Goal: Task Accomplishment & Management: Complete application form

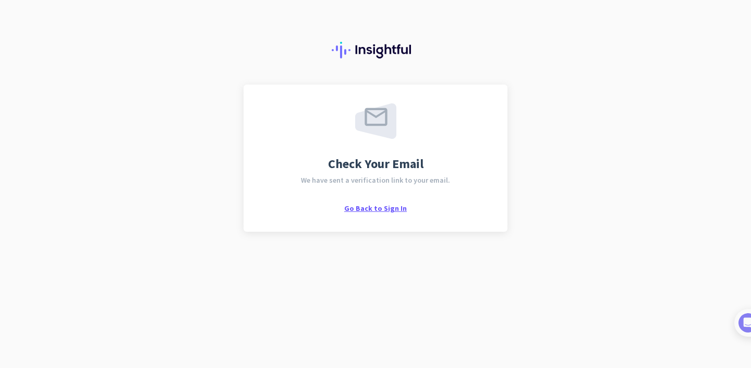
click at [358, 211] on span "Go Back to Sign In" at bounding box center [375, 207] width 63 height 9
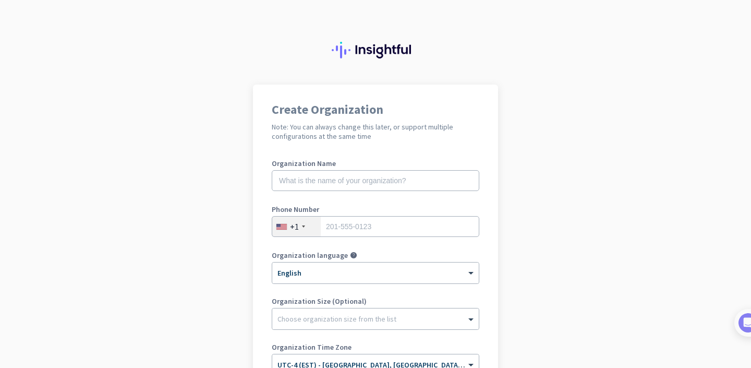
scroll to position [71, 0]
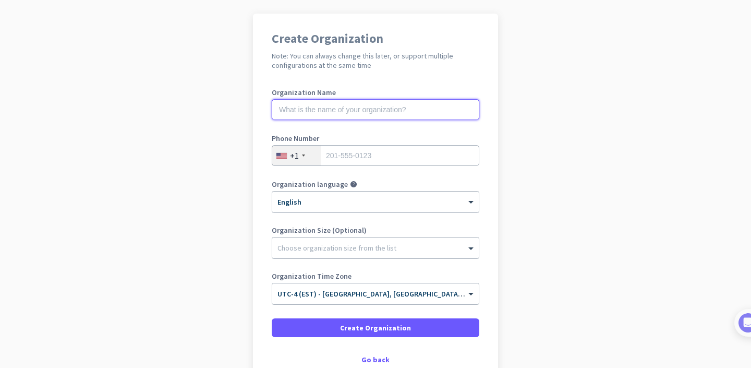
click at [319, 113] on input "text" at bounding box center [376, 109] width 208 height 21
type input "Mercor"
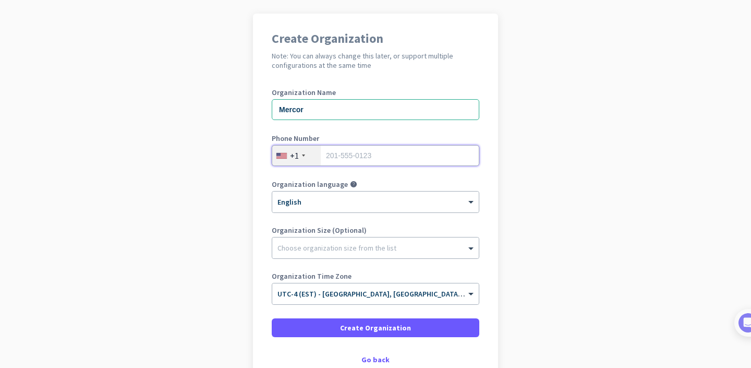
click at [379, 161] on input "tel" at bounding box center [376, 155] width 208 height 21
click at [233, 212] on app-onboarding-organization "Create Organization Note: You can always change this later, or support multiple…" at bounding box center [375, 224] width 751 height 420
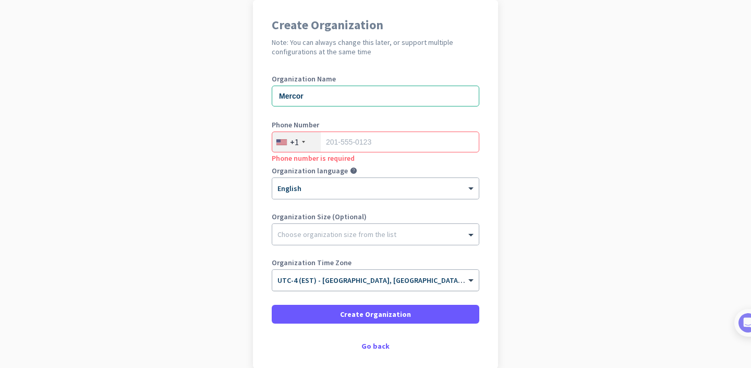
click at [306, 283] on span "UTC-4 (EST) - [GEOGRAPHIC_DATA], [GEOGRAPHIC_DATA], [GEOGRAPHIC_DATA], [GEOGRAP…" at bounding box center [439, 279] width 325 height 9
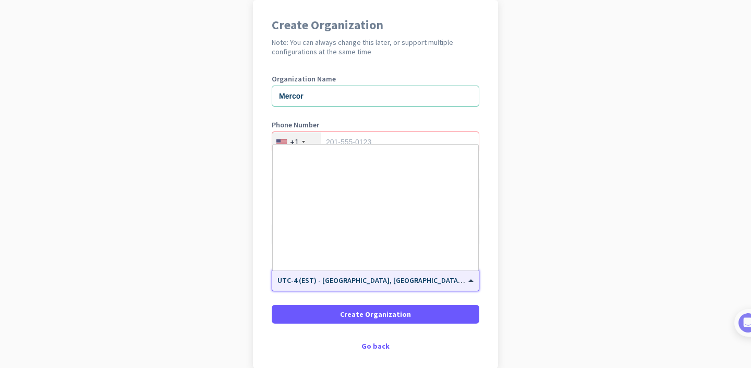
scroll to position [1256, 0]
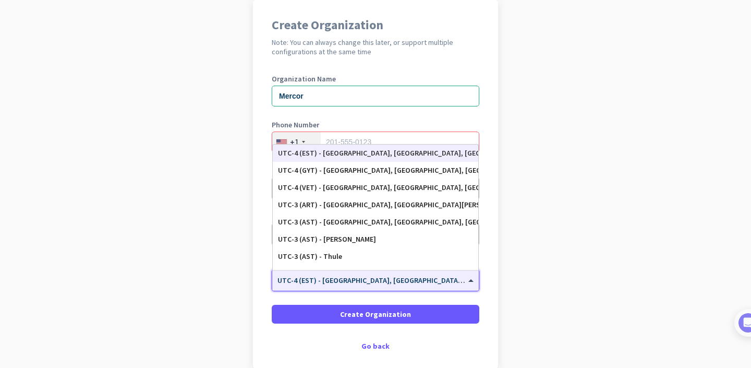
click at [306, 283] on span "UTC-4 (EST) - [GEOGRAPHIC_DATA], [GEOGRAPHIC_DATA], [GEOGRAPHIC_DATA], [GEOGRAP…" at bounding box center [439, 279] width 325 height 9
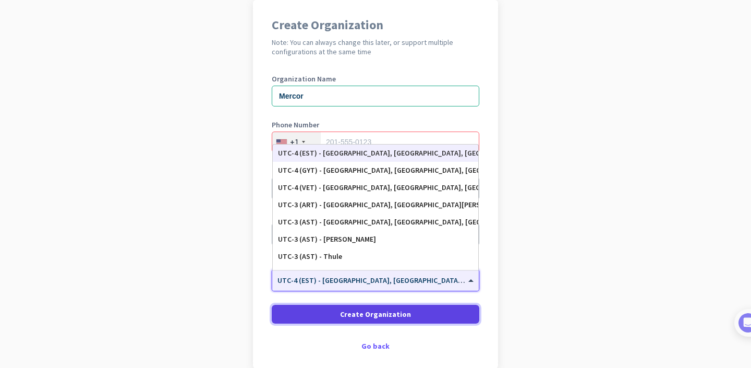
click at [320, 312] on span at bounding box center [376, 313] width 208 height 25
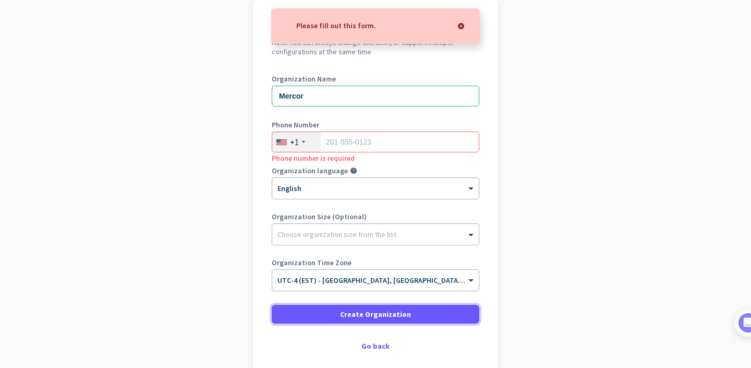
scroll to position [14, 0]
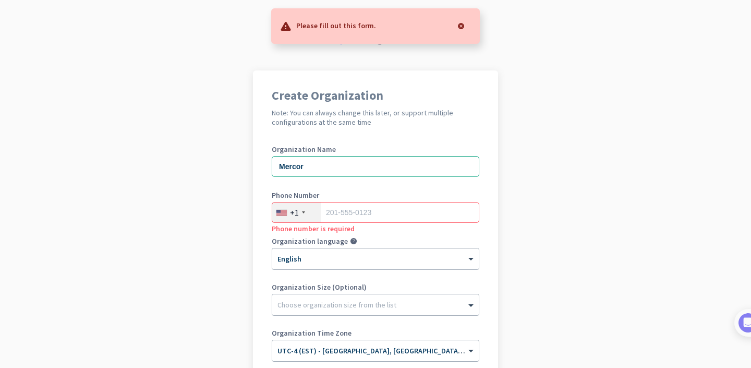
click at [461, 25] on div at bounding box center [461, 26] width 21 height 21
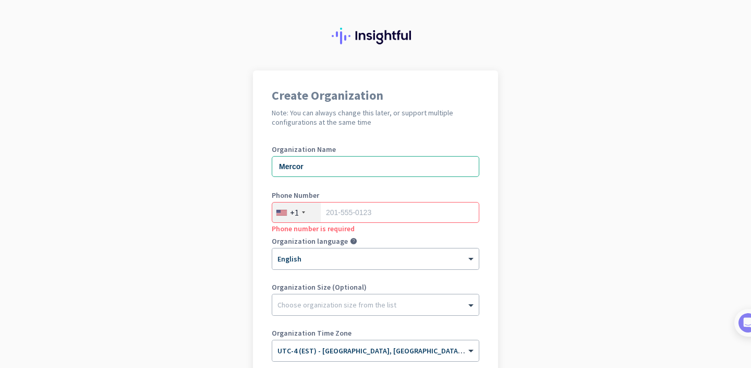
scroll to position [60, 0]
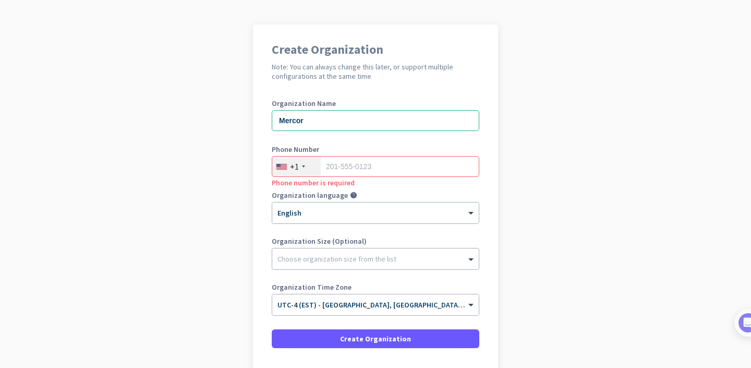
click at [292, 169] on div "+1" at bounding box center [294, 166] width 9 height 10
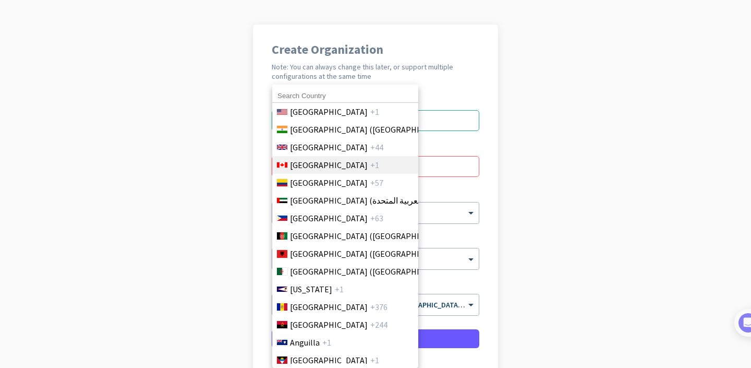
click at [306, 167] on span "[GEOGRAPHIC_DATA]" at bounding box center [329, 165] width 78 height 13
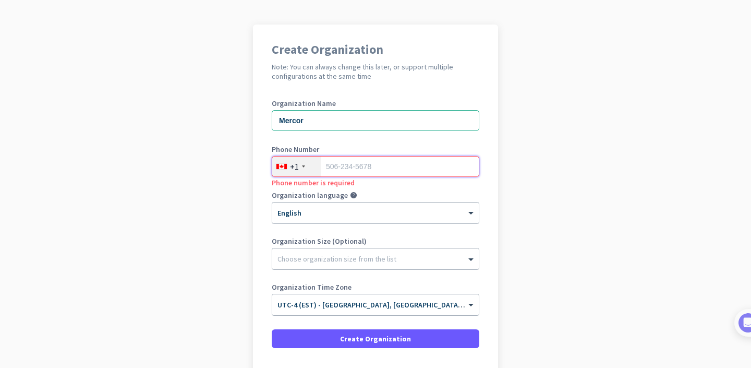
click at [350, 168] on input "tel" at bounding box center [376, 166] width 208 height 21
type input "6476717954"
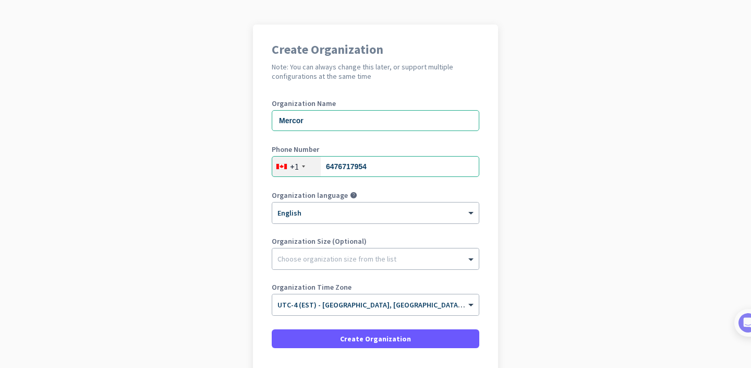
click at [483, 190] on div "Create Organization Note: You can always change this later, or support multiple…" at bounding box center [375, 209] width 245 height 368
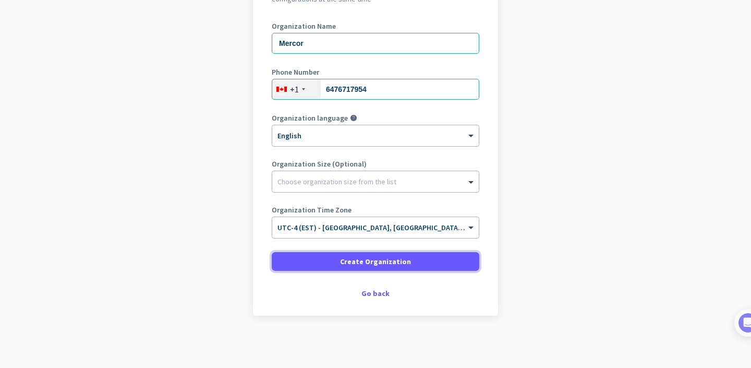
click at [417, 263] on span at bounding box center [376, 261] width 208 height 25
